Goal: Entertainment & Leisure: Consume media (video, audio)

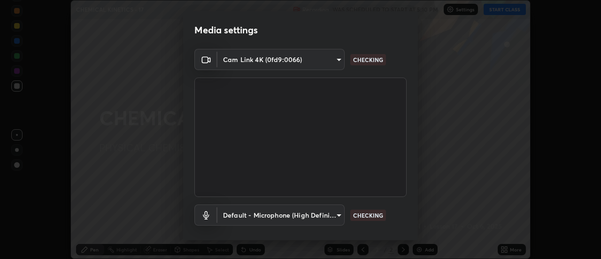
scroll to position [49, 0]
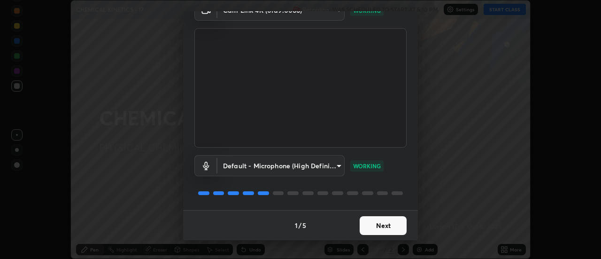
click at [385, 227] on button "Next" at bounding box center [383, 225] width 47 height 19
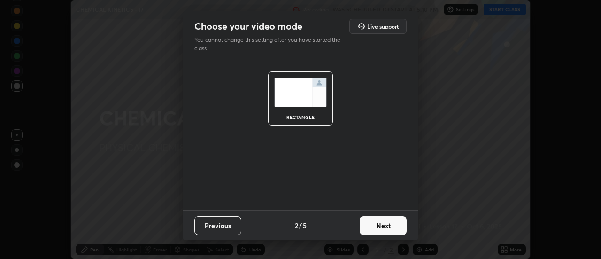
scroll to position [0, 0]
click at [384, 226] on button "Next" at bounding box center [383, 225] width 47 height 19
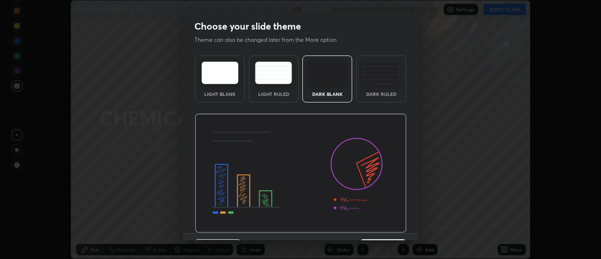
scroll to position [23, 0]
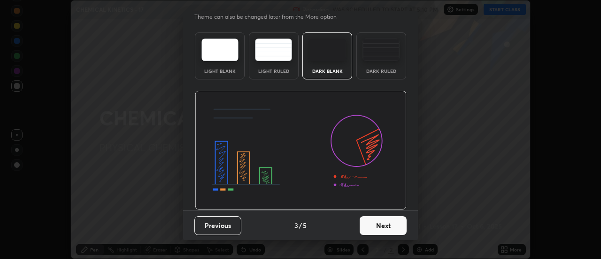
click at [386, 223] on button "Next" at bounding box center [383, 225] width 47 height 19
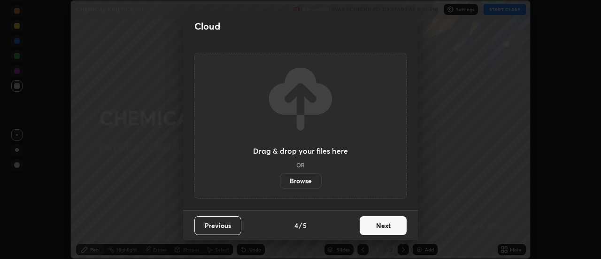
click at [393, 224] on button "Next" at bounding box center [383, 225] width 47 height 19
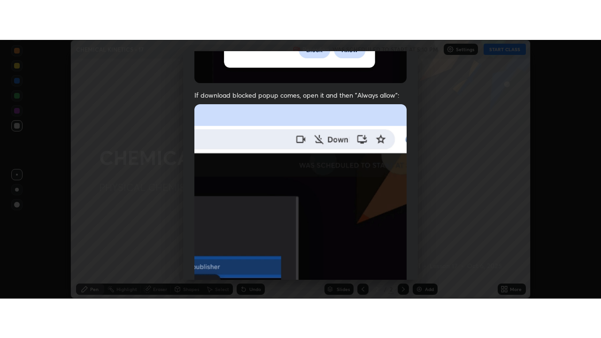
scroll to position [241, 0]
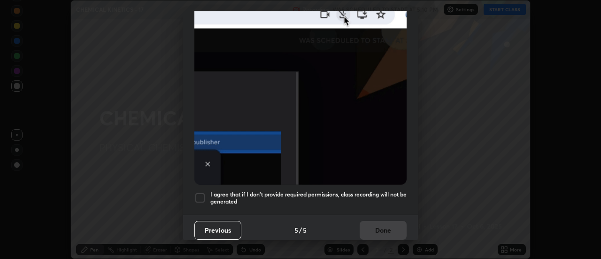
click at [380, 191] on h5 "I agree that if I don't provide required permissions, class recording will not …" at bounding box center [308, 198] width 196 height 15
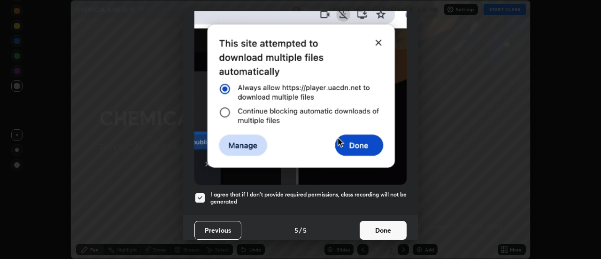
click at [380, 225] on button "Done" at bounding box center [383, 230] width 47 height 19
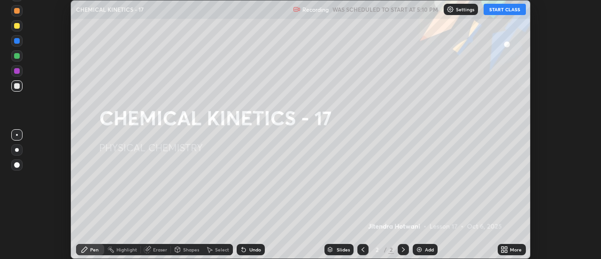
click at [496, 8] on button "START CLASS" at bounding box center [505, 9] width 42 height 11
click at [507, 251] on icon at bounding box center [507, 251] width 2 height 2
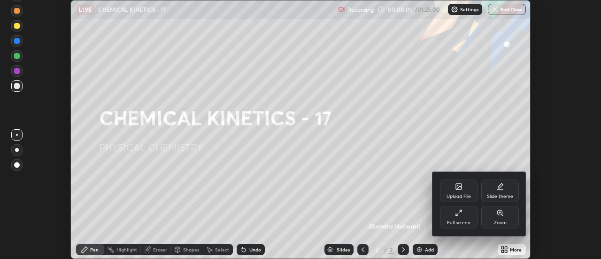
click at [463, 215] on div "Full screen" at bounding box center [459, 217] width 38 height 23
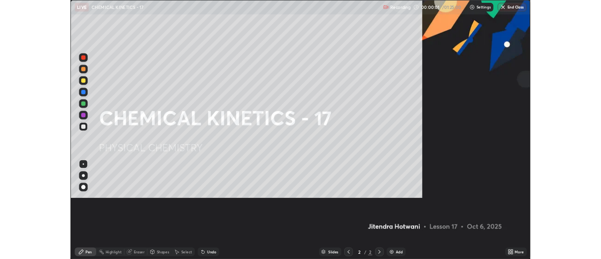
scroll to position [338, 601]
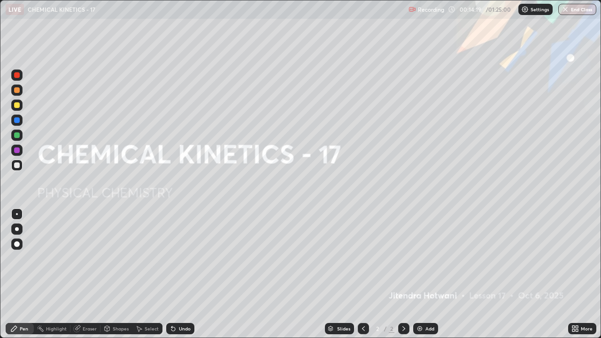
click at [427, 258] on div "Add" at bounding box center [430, 329] width 9 height 5
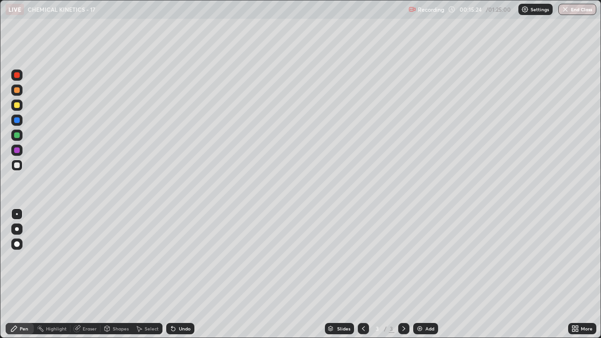
click at [16, 105] on div at bounding box center [17, 105] width 6 height 6
click at [15, 165] on div at bounding box center [17, 166] width 6 height 6
click at [17, 106] on div at bounding box center [17, 105] width 6 height 6
click at [17, 165] on div at bounding box center [17, 166] width 6 height 6
click at [423, 258] on img at bounding box center [420, 329] width 8 height 8
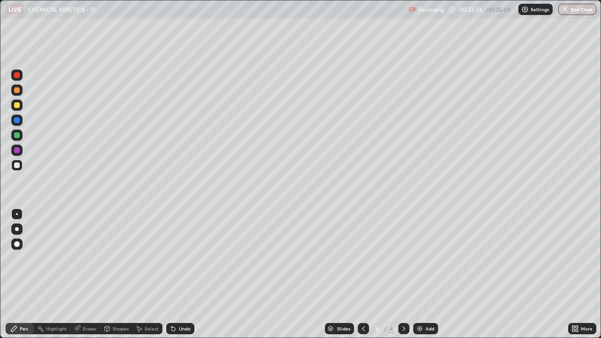
click at [19, 106] on div at bounding box center [17, 105] width 6 height 6
click at [17, 136] on div at bounding box center [17, 135] width 6 height 6
click at [15, 166] on div at bounding box center [17, 166] width 6 height 6
click at [16, 106] on div at bounding box center [17, 105] width 6 height 6
click at [426, 258] on div "Add" at bounding box center [430, 329] width 9 height 5
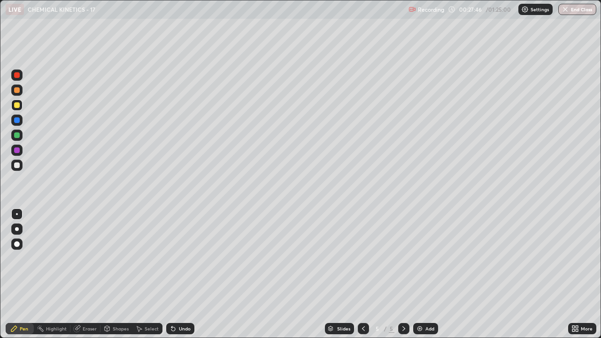
click at [18, 168] on div at bounding box center [17, 166] width 6 height 6
click at [368, 258] on div at bounding box center [363, 328] width 11 height 19
click at [403, 258] on icon at bounding box center [404, 329] width 8 height 8
click at [16, 153] on div at bounding box center [17, 151] width 6 height 6
click at [362, 258] on icon at bounding box center [364, 329] width 8 height 8
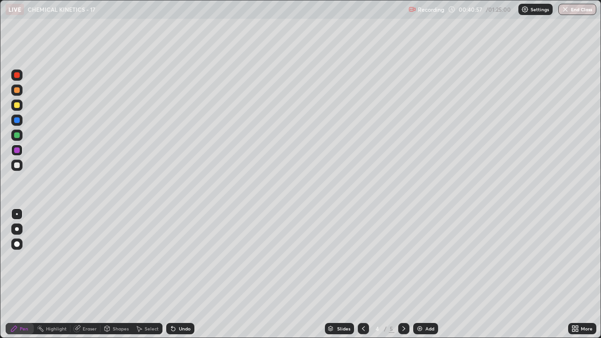
click at [358, 258] on div at bounding box center [363, 328] width 11 height 11
click at [363, 258] on icon at bounding box center [364, 329] width 8 height 8
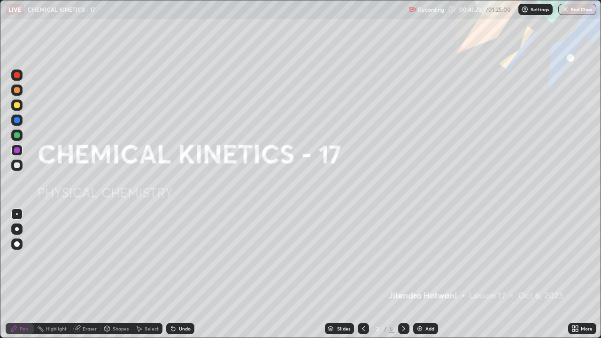
click at [20, 166] on div at bounding box center [16, 165] width 11 height 11
click at [16, 165] on div at bounding box center [17, 166] width 6 height 6
click at [80, 258] on div "Eraser" at bounding box center [85, 328] width 30 height 11
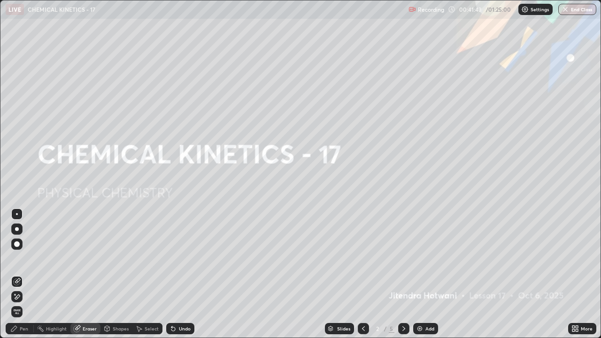
click at [17, 258] on span "Erase all" at bounding box center [17, 312] width 10 height 6
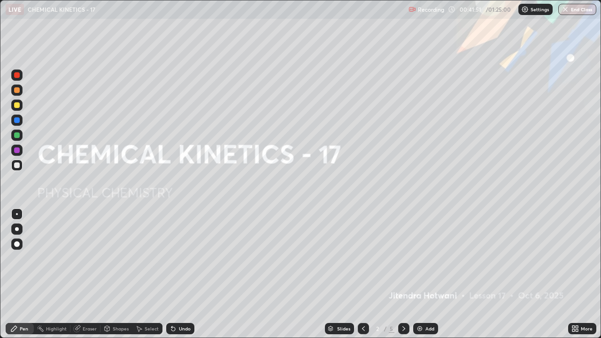
click at [404, 258] on icon at bounding box center [404, 329] width 8 height 8
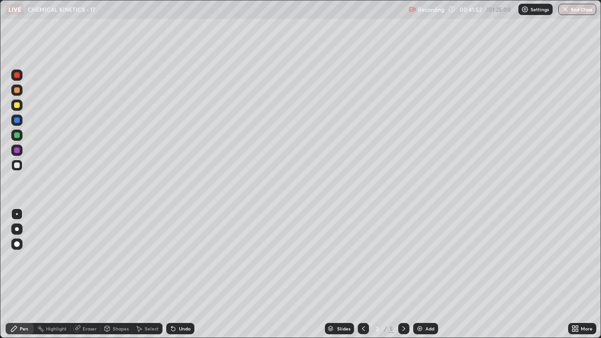
click at [404, 258] on icon at bounding box center [404, 329] width 8 height 8
click at [177, 258] on div "Undo" at bounding box center [180, 328] width 28 height 11
click at [179, 258] on div "Undo" at bounding box center [185, 329] width 12 height 5
click at [17, 135] on div at bounding box center [17, 135] width 6 height 6
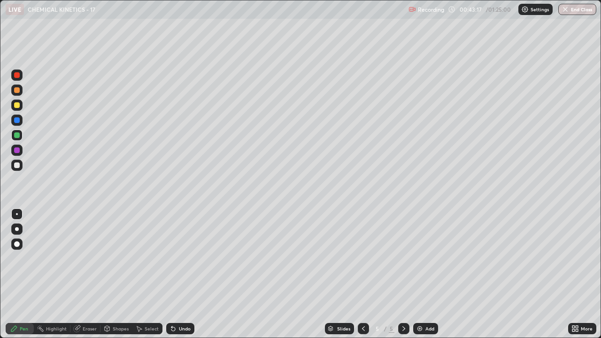
click at [18, 163] on div at bounding box center [17, 166] width 6 height 6
click at [17, 135] on div at bounding box center [17, 135] width 6 height 6
click at [19, 166] on div at bounding box center [17, 166] width 6 height 6
click at [183, 258] on div "Undo" at bounding box center [185, 329] width 12 height 5
click at [422, 258] on img at bounding box center [420, 329] width 8 height 8
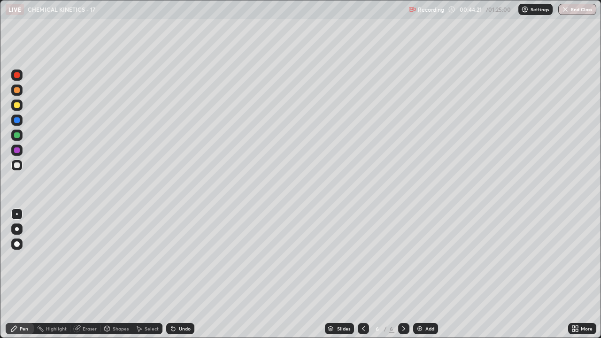
click at [17, 108] on div at bounding box center [17, 105] width 6 height 6
click at [178, 258] on div "Undo" at bounding box center [180, 328] width 28 height 11
click at [17, 136] on div at bounding box center [17, 135] width 6 height 6
click at [21, 167] on div at bounding box center [16, 165] width 11 height 11
click at [16, 91] on div at bounding box center [17, 90] width 6 height 6
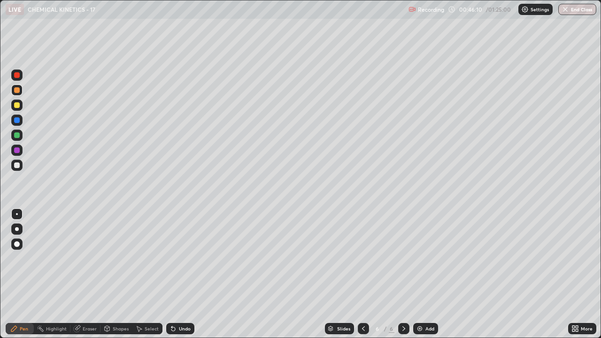
click at [423, 258] on div "Add" at bounding box center [425, 328] width 25 height 11
click at [20, 164] on div at bounding box center [16, 165] width 11 height 11
click at [185, 258] on div "Undo" at bounding box center [185, 329] width 12 height 5
click at [184, 258] on div "Undo" at bounding box center [185, 329] width 12 height 5
click at [181, 258] on div "Undo" at bounding box center [185, 329] width 12 height 5
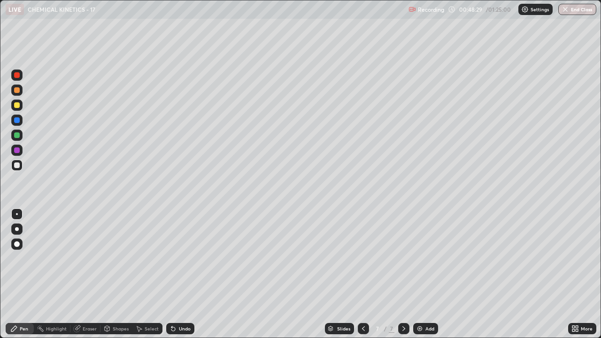
click at [179, 258] on div "Undo" at bounding box center [185, 329] width 12 height 5
click at [180, 258] on div "Undo" at bounding box center [185, 329] width 12 height 5
click at [182, 258] on div "Undo" at bounding box center [185, 329] width 12 height 5
click at [185, 258] on div "Undo" at bounding box center [185, 329] width 12 height 5
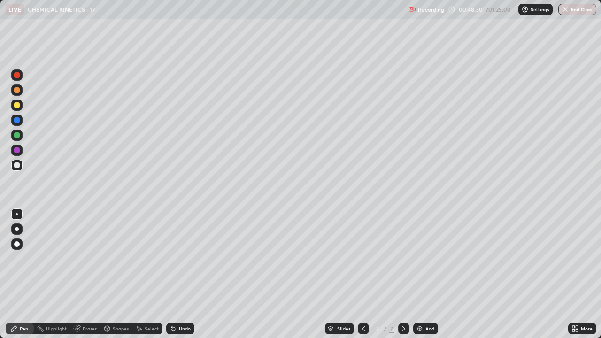
click at [185, 258] on div "Undo" at bounding box center [185, 329] width 12 height 5
click at [189, 258] on div "Undo" at bounding box center [185, 329] width 12 height 5
click at [188, 258] on div "Undo" at bounding box center [185, 329] width 12 height 5
click at [364, 258] on icon at bounding box center [364, 329] width 8 height 8
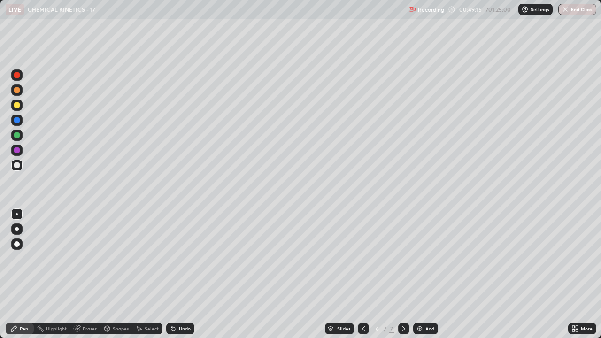
click at [366, 258] on icon at bounding box center [364, 329] width 8 height 8
click at [403, 258] on icon at bounding box center [404, 329] width 8 height 8
click at [419, 258] on img at bounding box center [420, 329] width 8 height 8
click at [364, 258] on icon at bounding box center [364, 329] width 8 height 8
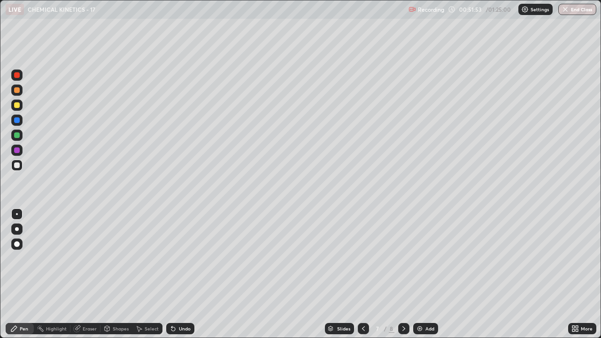
click at [364, 258] on icon at bounding box center [363, 329] width 3 height 5
click at [362, 258] on icon at bounding box center [364, 329] width 8 height 8
click at [408, 258] on div at bounding box center [403, 328] width 11 height 11
click at [403, 258] on icon at bounding box center [404, 329] width 8 height 8
click at [405, 258] on icon at bounding box center [404, 329] width 8 height 8
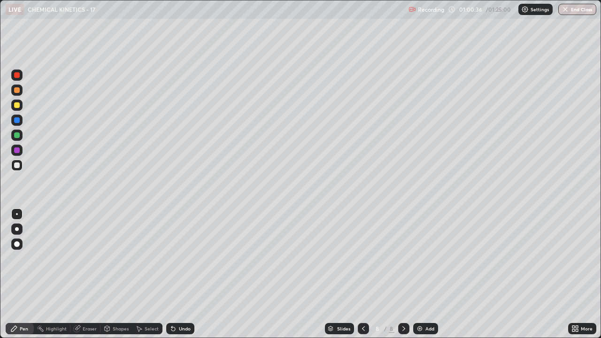
click at [424, 258] on div "Add" at bounding box center [425, 328] width 25 height 11
click at [185, 258] on div "Undo" at bounding box center [185, 329] width 12 height 5
click at [18, 105] on div at bounding box center [17, 105] width 6 height 6
click at [426, 258] on div "Add" at bounding box center [430, 329] width 9 height 5
click at [182, 258] on div "Undo" at bounding box center [185, 329] width 12 height 5
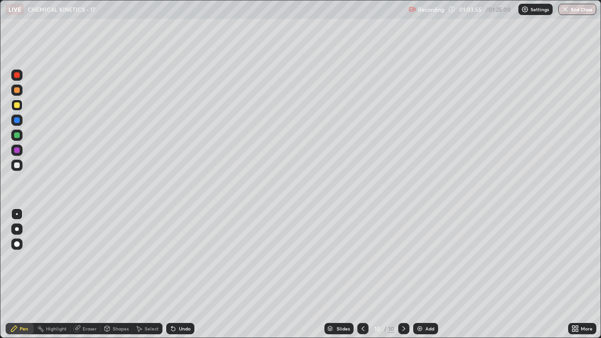
click at [175, 258] on icon at bounding box center [174, 329] width 8 height 8
click at [177, 258] on div "Undo" at bounding box center [180, 328] width 28 height 11
click at [179, 258] on div "Undo" at bounding box center [185, 329] width 12 height 5
click at [180, 258] on div "Undo" at bounding box center [185, 329] width 12 height 5
click at [16, 163] on div at bounding box center [17, 166] width 6 height 6
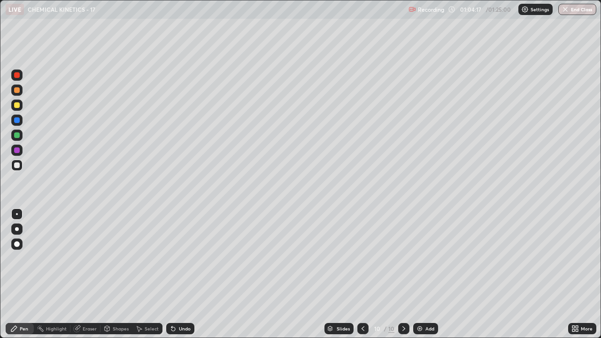
click at [361, 258] on icon at bounding box center [363, 329] width 8 height 8
click at [404, 258] on icon at bounding box center [404, 329] width 3 height 5
click at [362, 258] on icon at bounding box center [363, 329] width 3 height 5
click at [404, 258] on icon at bounding box center [404, 329] width 8 height 8
click at [16, 151] on div at bounding box center [17, 151] width 6 height 6
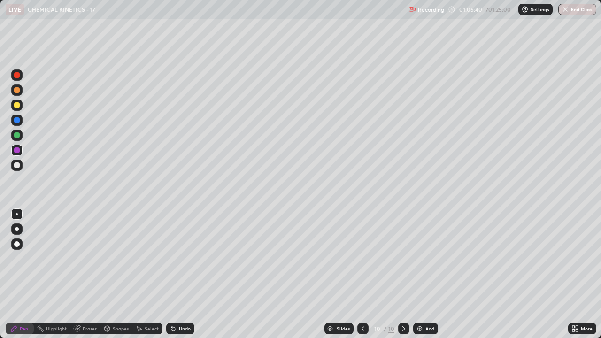
click at [16, 137] on div at bounding box center [17, 135] width 6 height 6
click at [366, 258] on div at bounding box center [363, 328] width 11 height 11
click at [403, 258] on icon at bounding box center [404, 329] width 8 height 8
click at [12, 165] on div at bounding box center [16, 165] width 11 height 11
click at [429, 258] on div "Add" at bounding box center [430, 329] width 9 height 5
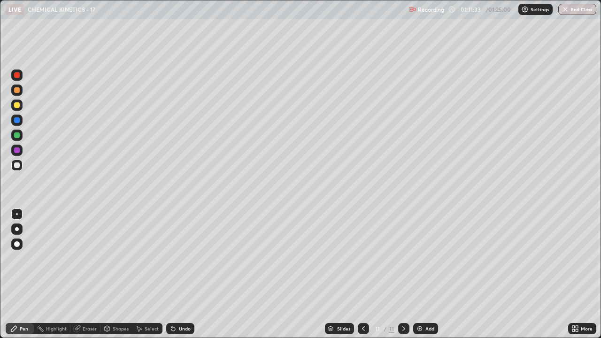
click at [21, 107] on div at bounding box center [16, 105] width 11 height 11
click at [363, 258] on icon at bounding box center [364, 329] width 8 height 8
click at [403, 258] on icon at bounding box center [404, 329] width 8 height 8
click at [16, 168] on div at bounding box center [17, 166] width 6 height 6
click at [427, 258] on div "Add" at bounding box center [430, 329] width 9 height 5
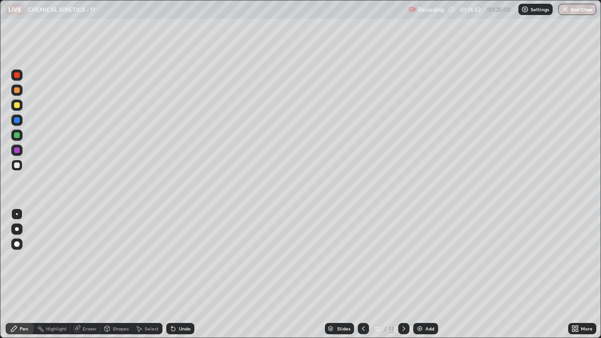
click at [363, 258] on icon at bounding box center [364, 329] width 8 height 8
click at [404, 258] on icon at bounding box center [404, 329] width 8 height 8
click at [364, 258] on div at bounding box center [363, 328] width 11 height 11
click at [404, 258] on icon at bounding box center [404, 329] width 8 height 8
click at [565, 8] on img "button" at bounding box center [566, 10] width 8 height 8
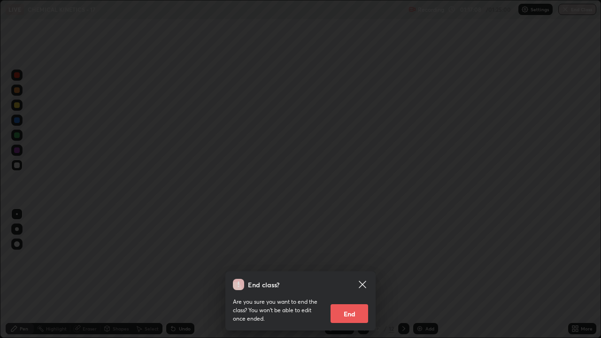
click at [350, 258] on button "End" at bounding box center [350, 313] width 38 height 19
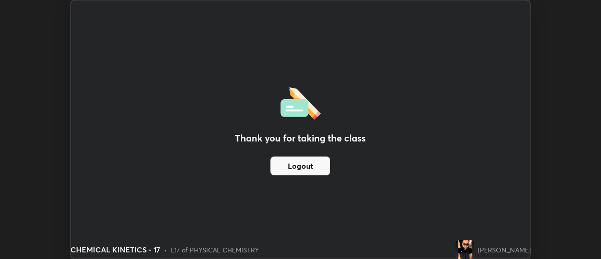
scroll to position [46723, 46381]
